Goal: Task Accomplishment & Management: Complete application form

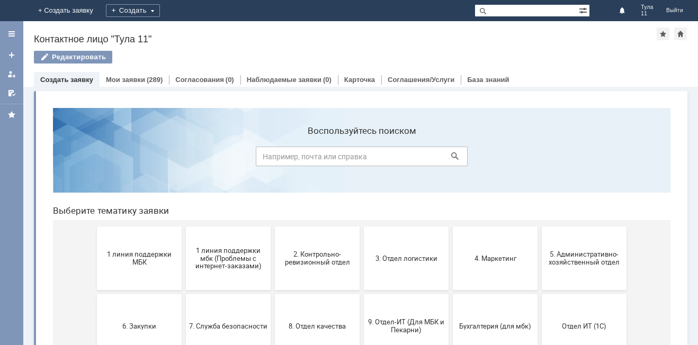
click at [153, 239] on button "1 линия поддержки МБК" at bounding box center [139, 259] width 85 height 64
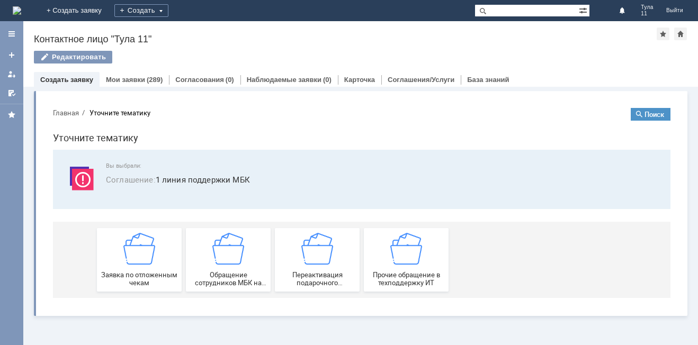
click at [153, 239] on img at bounding box center [139, 249] width 32 height 32
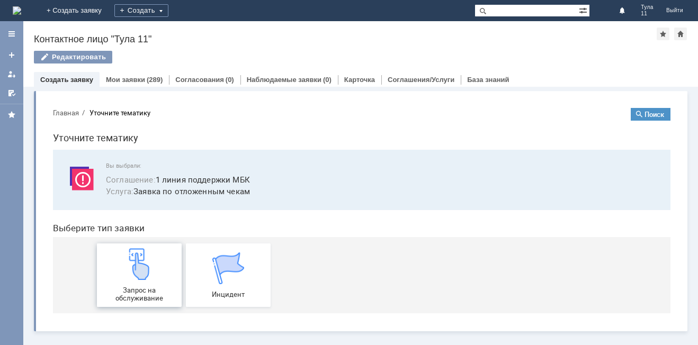
click at [145, 297] on span "Запрос на обслуживание" at bounding box center [139, 295] width 78 height 16
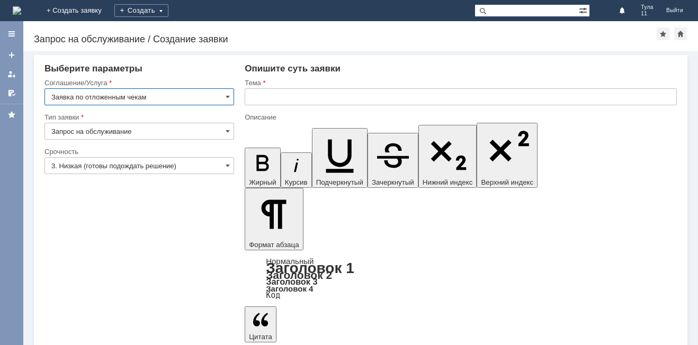
click at [275, 102] on input "text" at bounding box center [461, 96] width 432 height 17
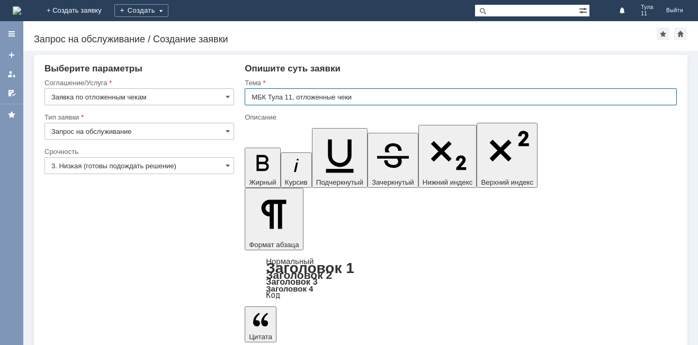
type input "МБК Тула 11, отложенные чеки"
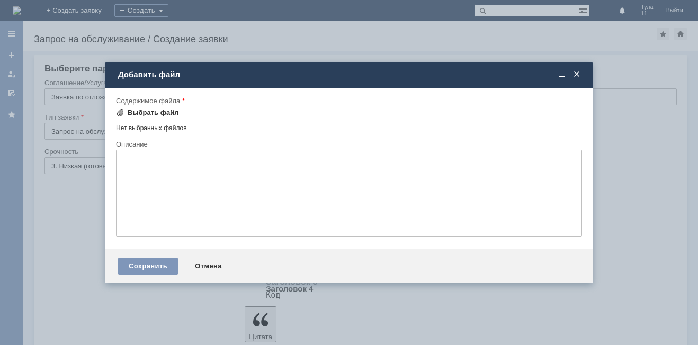
click at [157, 115] on div "Выбрать файл" at bounding box center [153, 113] width 51 height 8
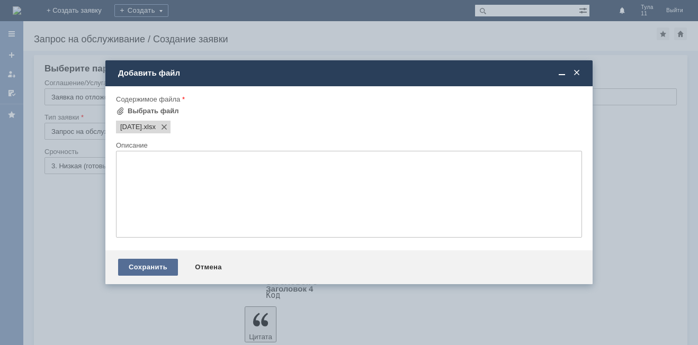
click at [163, 263] on div "Сохранить" at bounding box center [148, 267] width 60 height 17
